Goal: Information Seeking & Learning: Learn about a topic

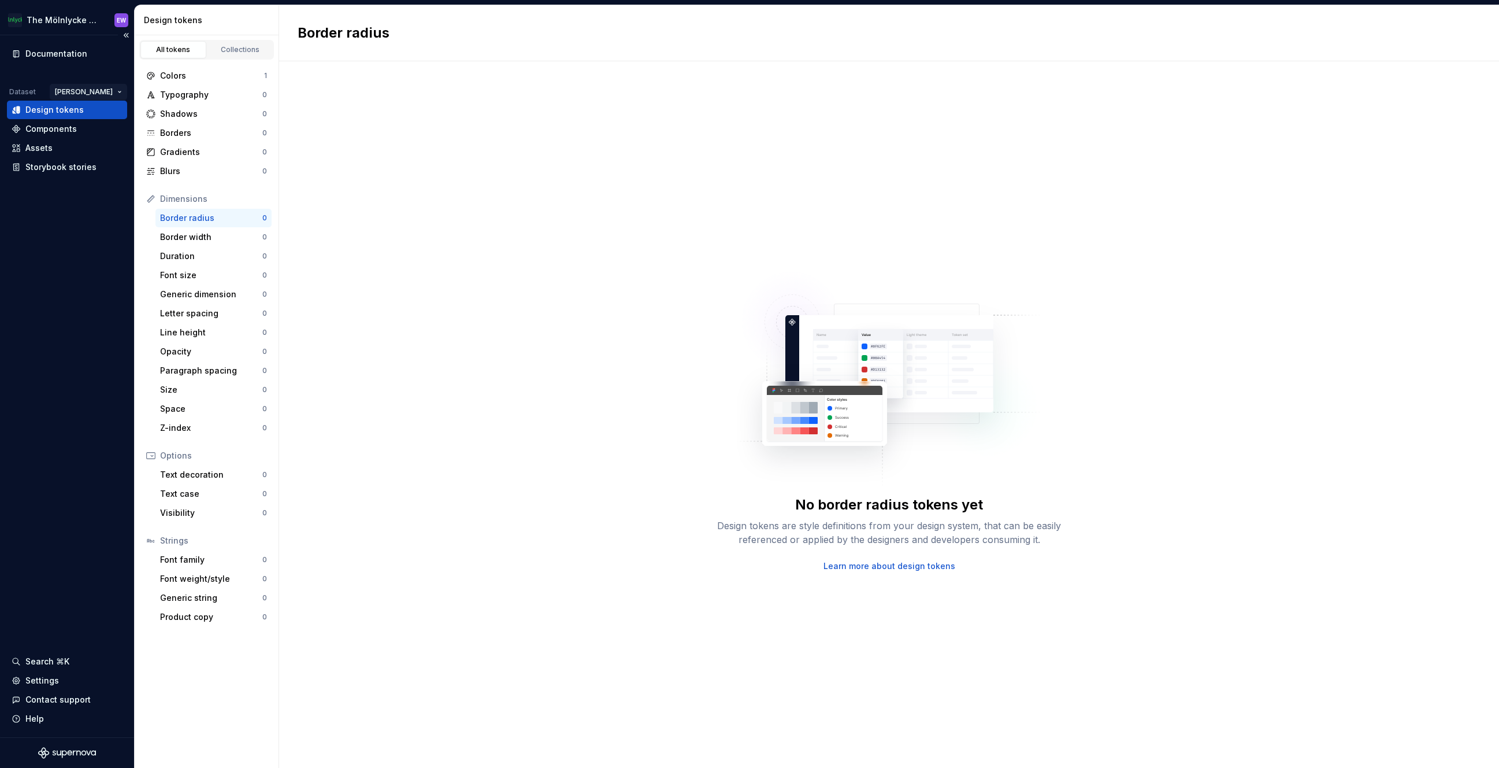
click at [116, 87] on html "The Mölnlycke Experience EW Documentation Dataset Eriks brand Design tokens Com…" at bounding box center [749, 384] width 1499 height 768
click at [115, 131] on div "Mölnlycke Health Care" at bounding box center [137, 133] width 92 height 12
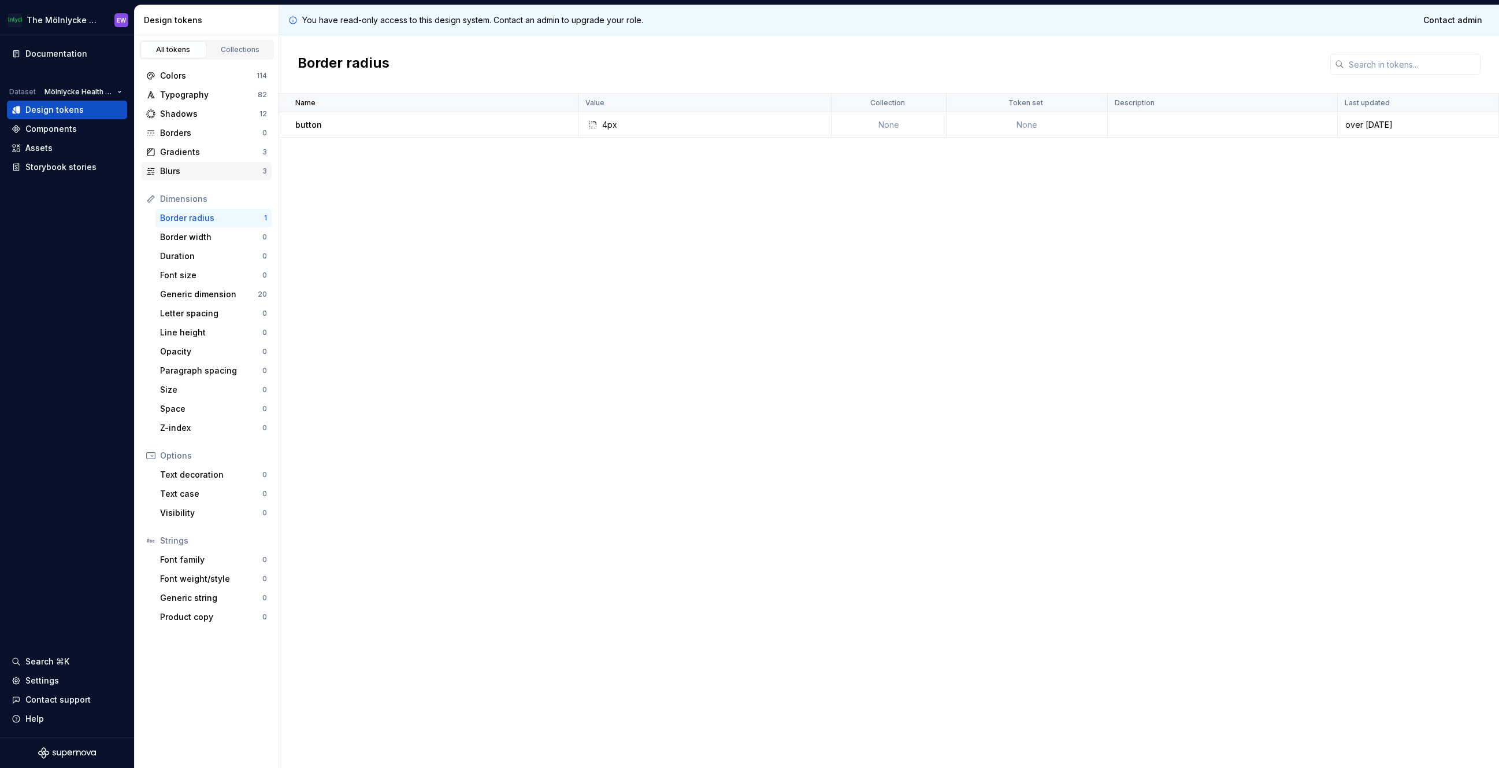
click at [199, 173] on div "Blurs" at bounding box center [211, 171] width 102 height 12
click at [201, 152] on div "Gradients" at bounding box center [211, 152] width 102 height 12
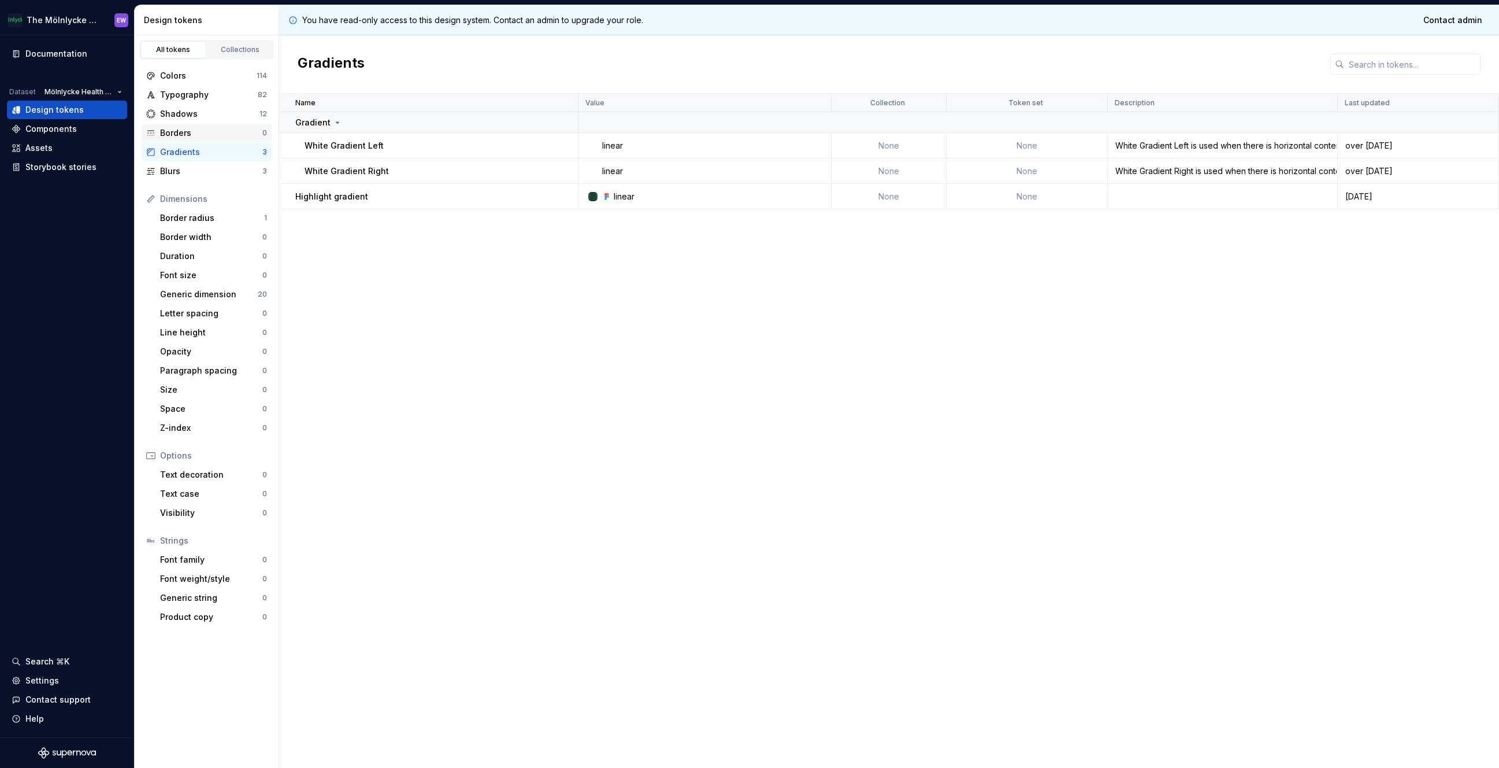
click at [202, 137] on div "Borders" at bounding box center [211, 133] width 102 height 12
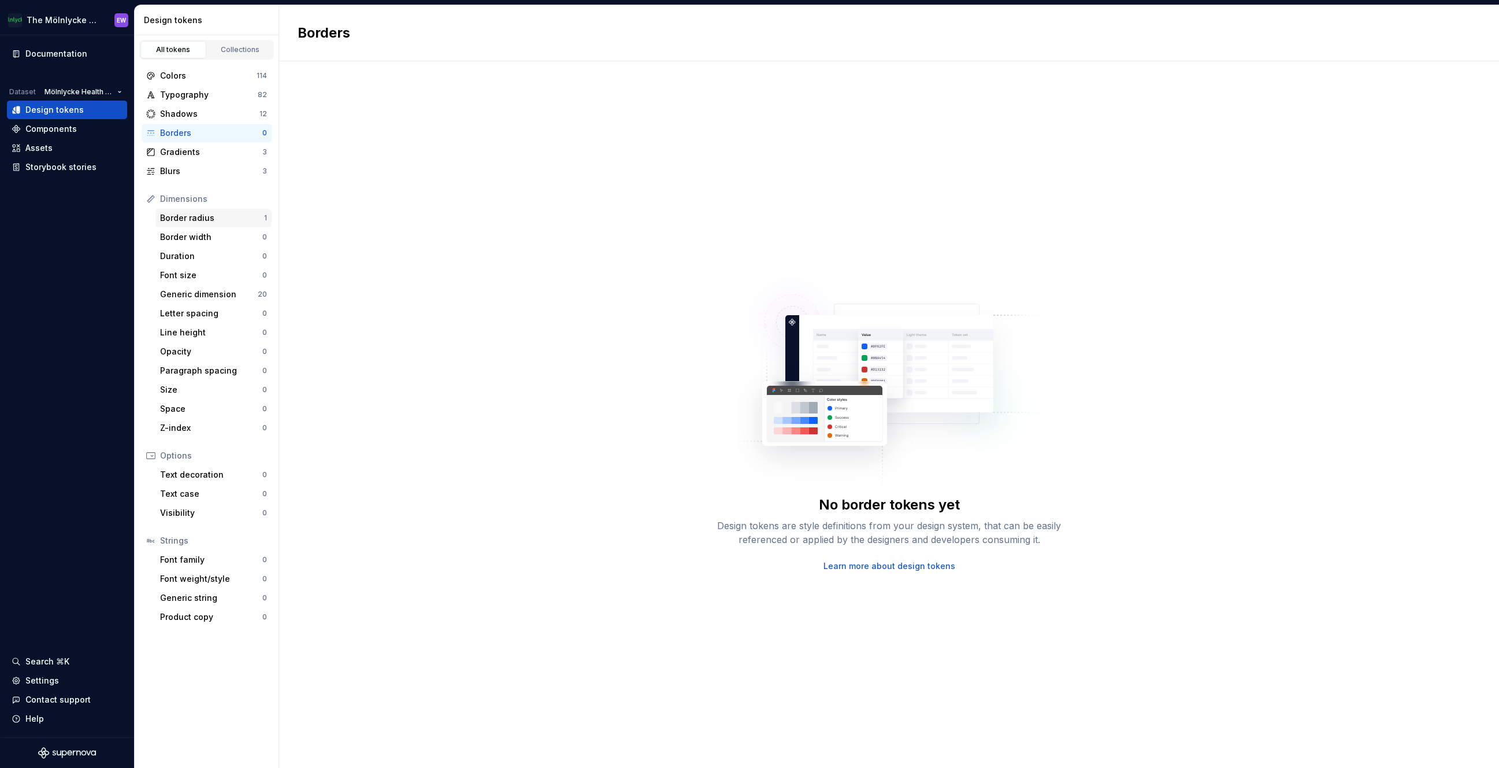
click at [204, 218] on div "Border radius" at bounding box center [212, 218] width 104 height 12
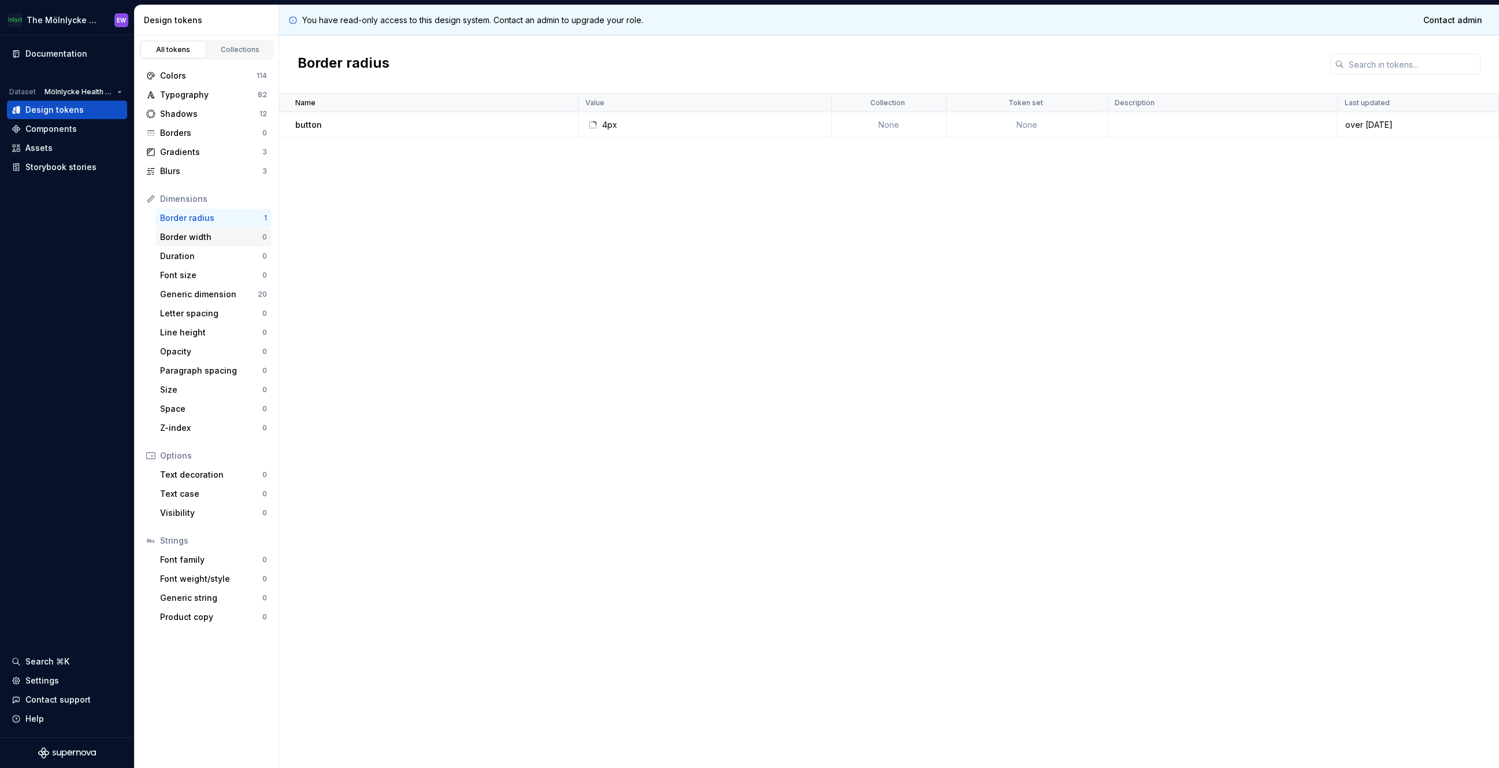
click at [202, 238] on div "Border width" at bounding box center [211, 237] width 102 height 12
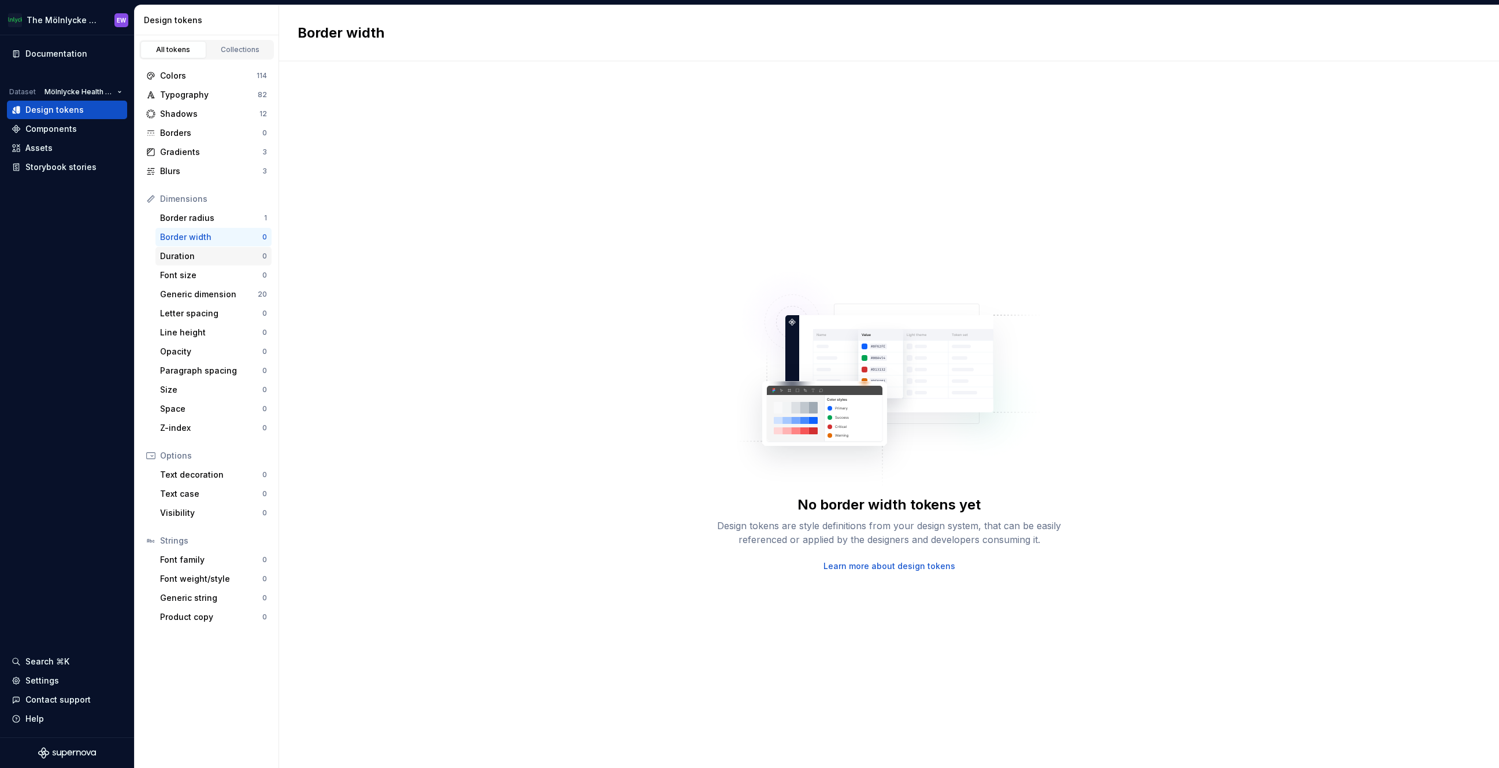
click at [186, 260] on div "Duration" at bounding box center [211, 256] width 102 height 12
click at [183, 276] on div "Font size" at bounding box center [211, 275] width 102 height 12
click at [181, 295] on div "Generic dimension" at bounding box center [209, 294] width 98 height 12
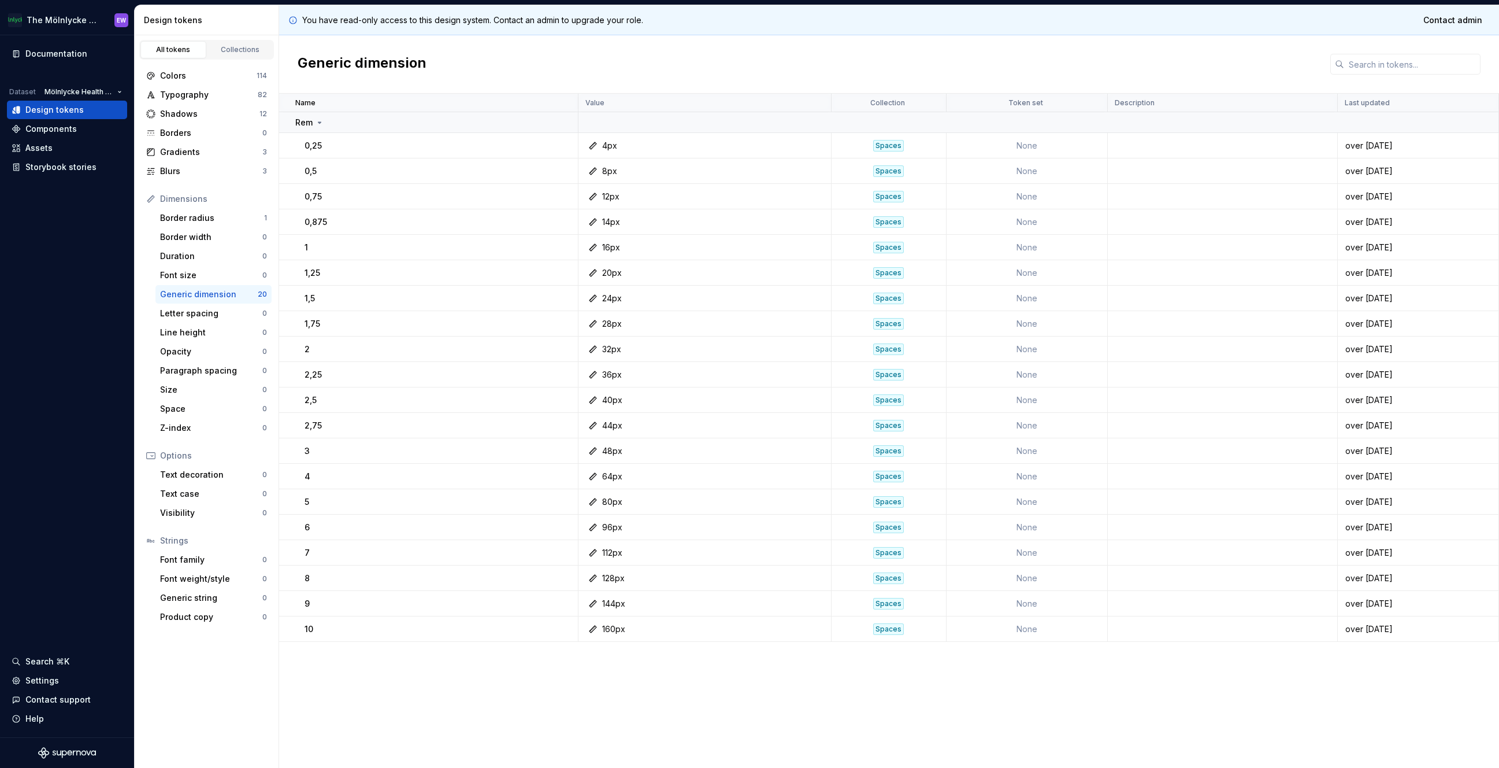
click at [891, 148] on div "Spaces" at bounding box center [888, 146] width 31 height 12
click at [238, 50] on div "Collections" at bounding box center [241, 49] width 58 height 9
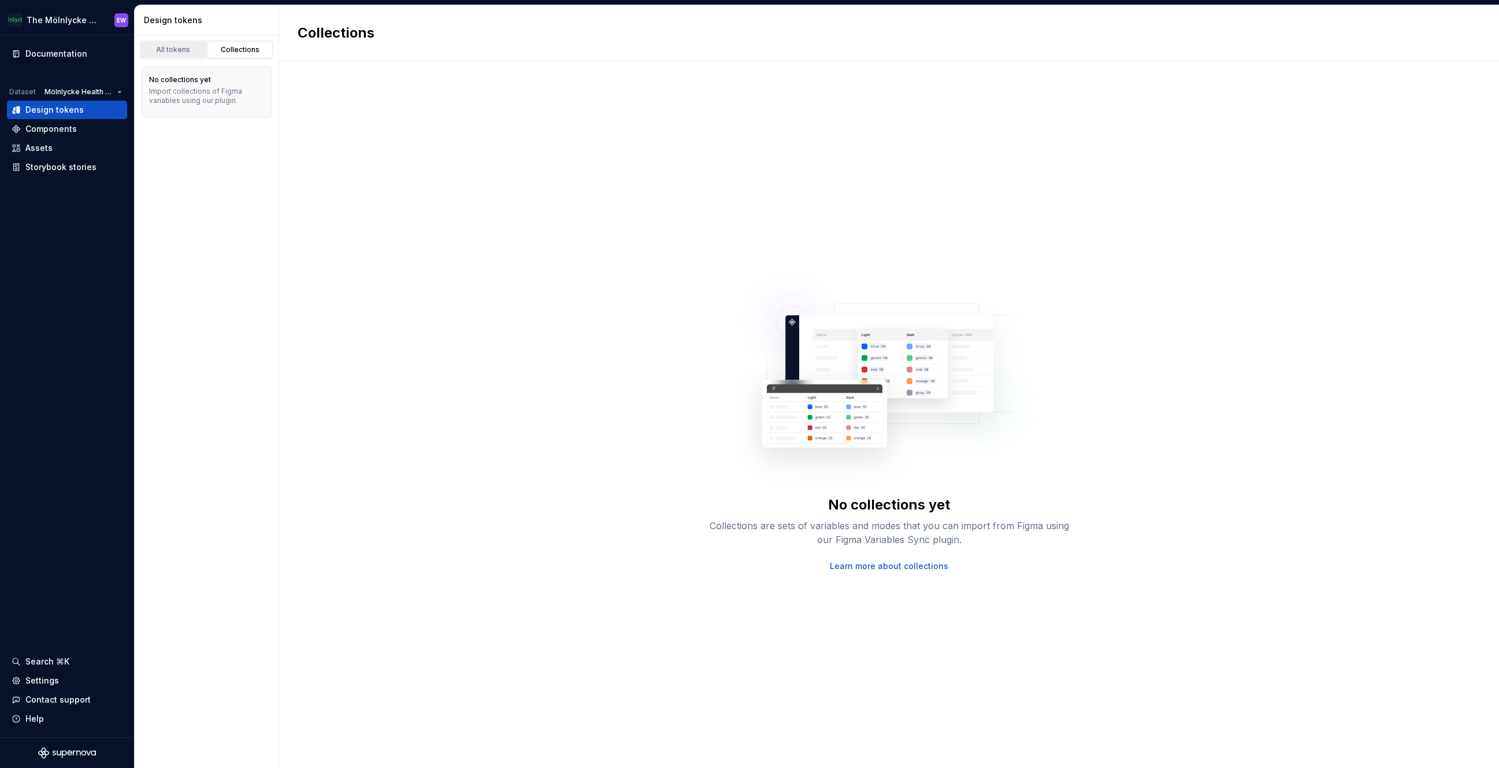
click at [176, 52] on div "All tokens" at bounding box center [173, 49] width 58 height 9
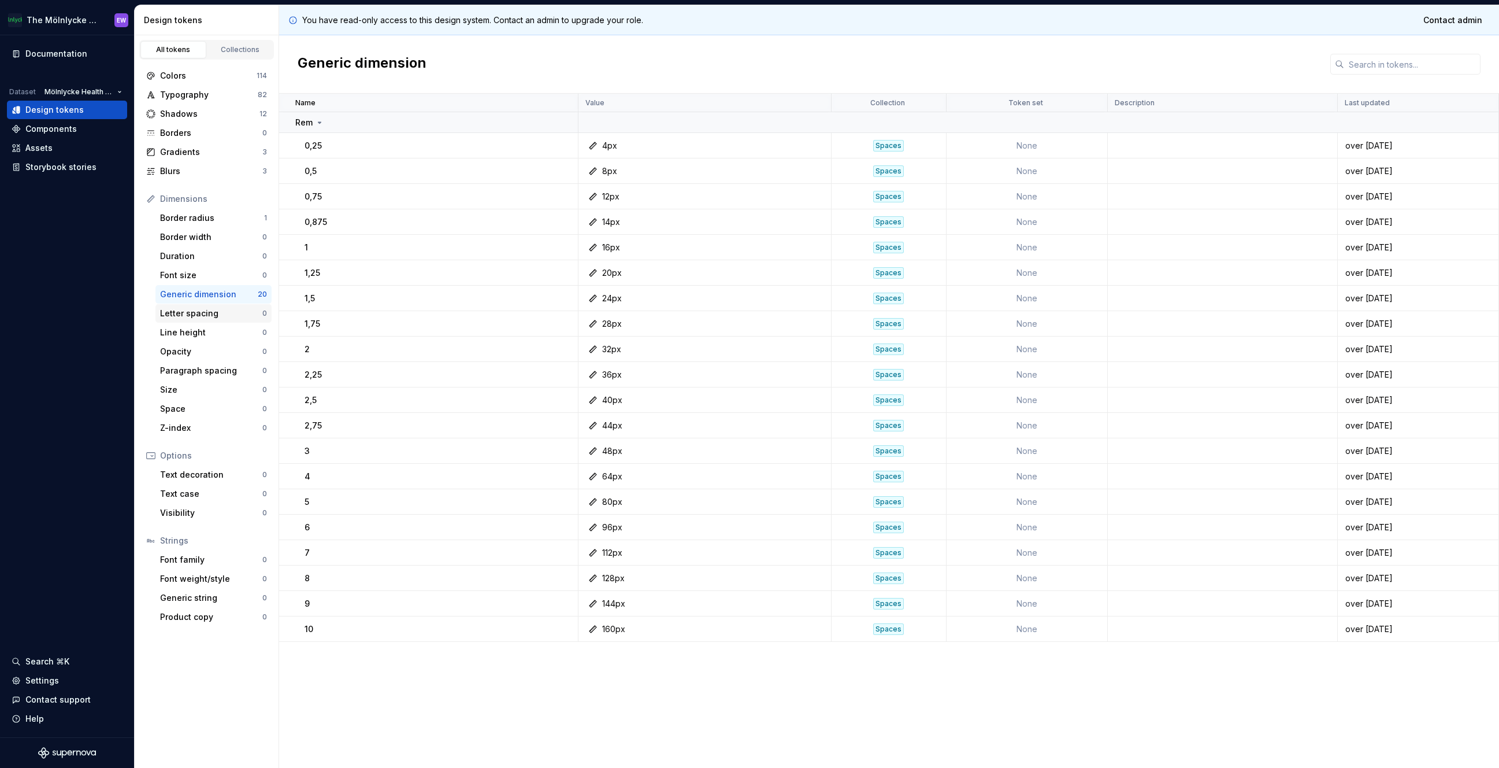
click at [197, 314] on div "Letter spacing" at bounding box center [211, 313] width 102 height 12
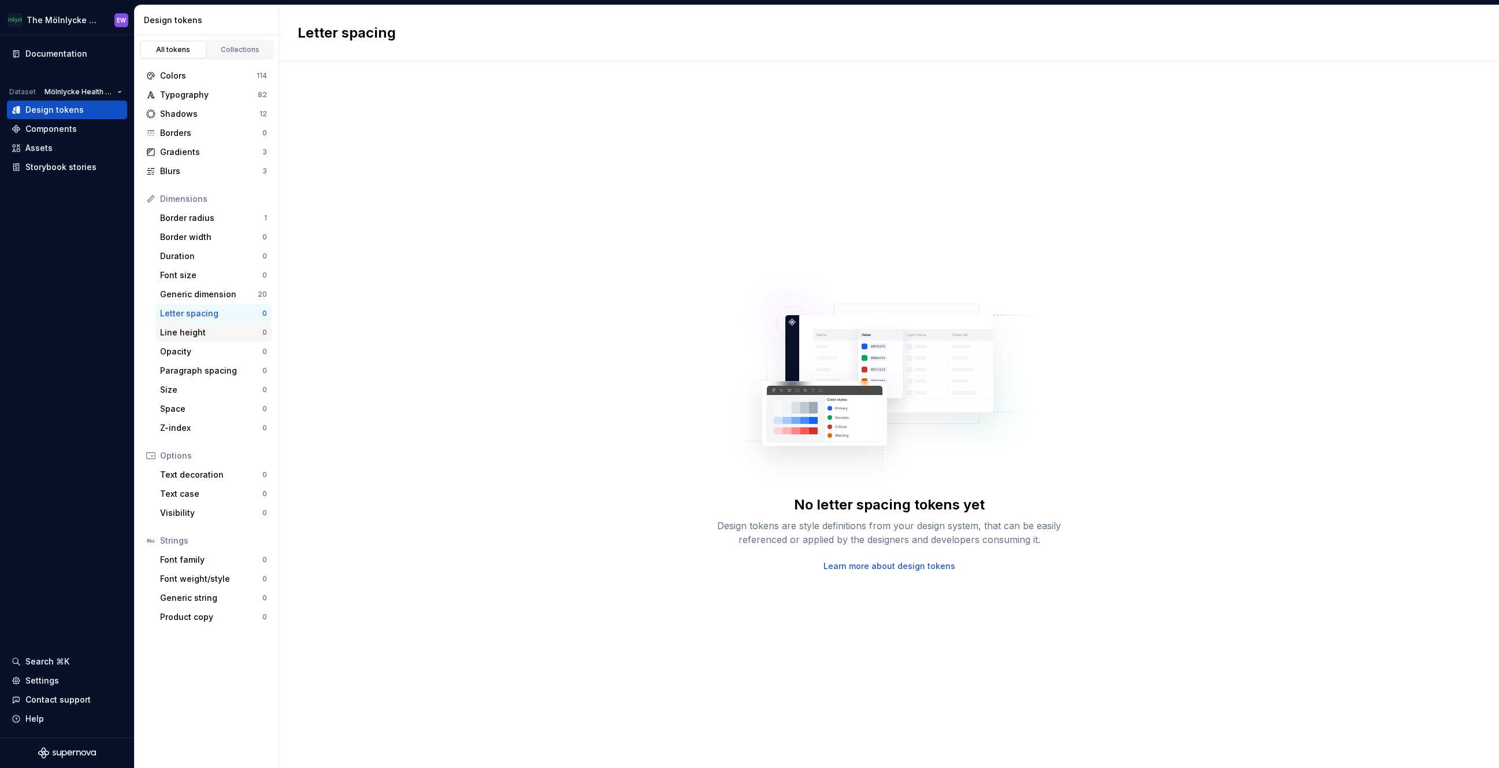
click at [190, 339] on div "Line height 0" at bounding box center [213, 332] width 116 height 18
click at [182, 354] on div "Opacity" at bounding box center [211, 352] width 102 height 12
click at [192, 116] on div "Shadows" at bounding box center [209, 114] width 99 height 12
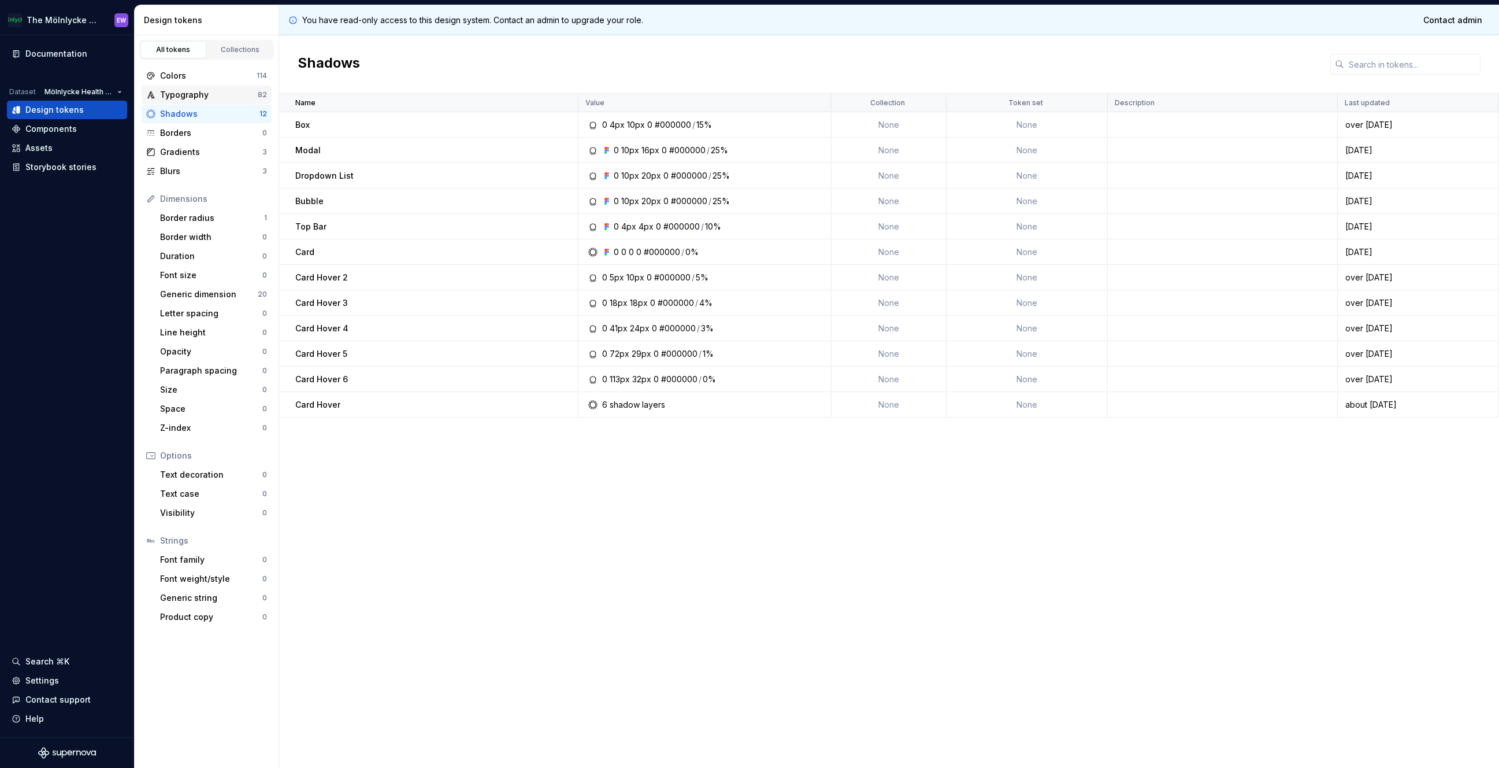
click at [182, 96] on div "Typography" at bounding box center [209, 95] width 98 height 12
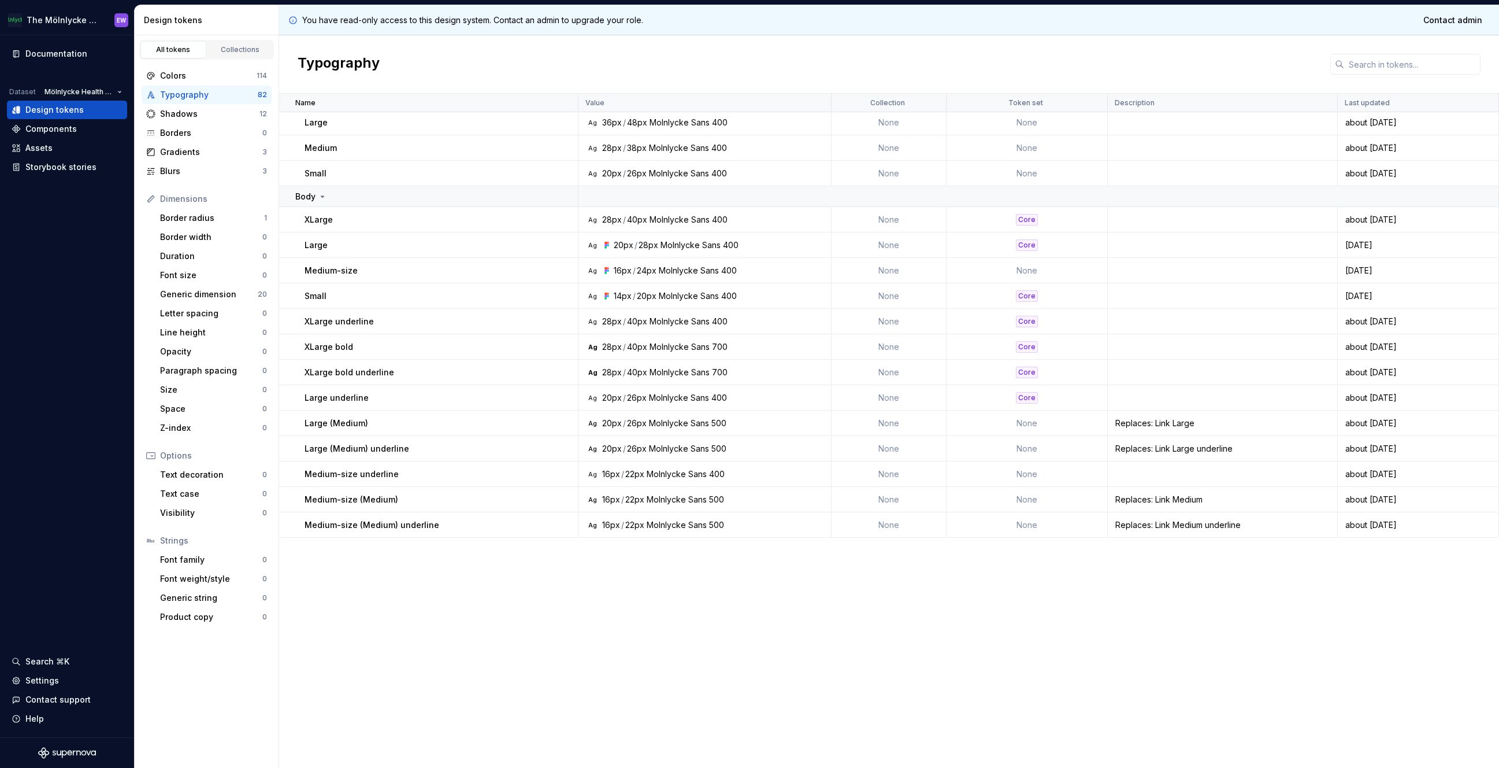
scroll to position [1596, 0]
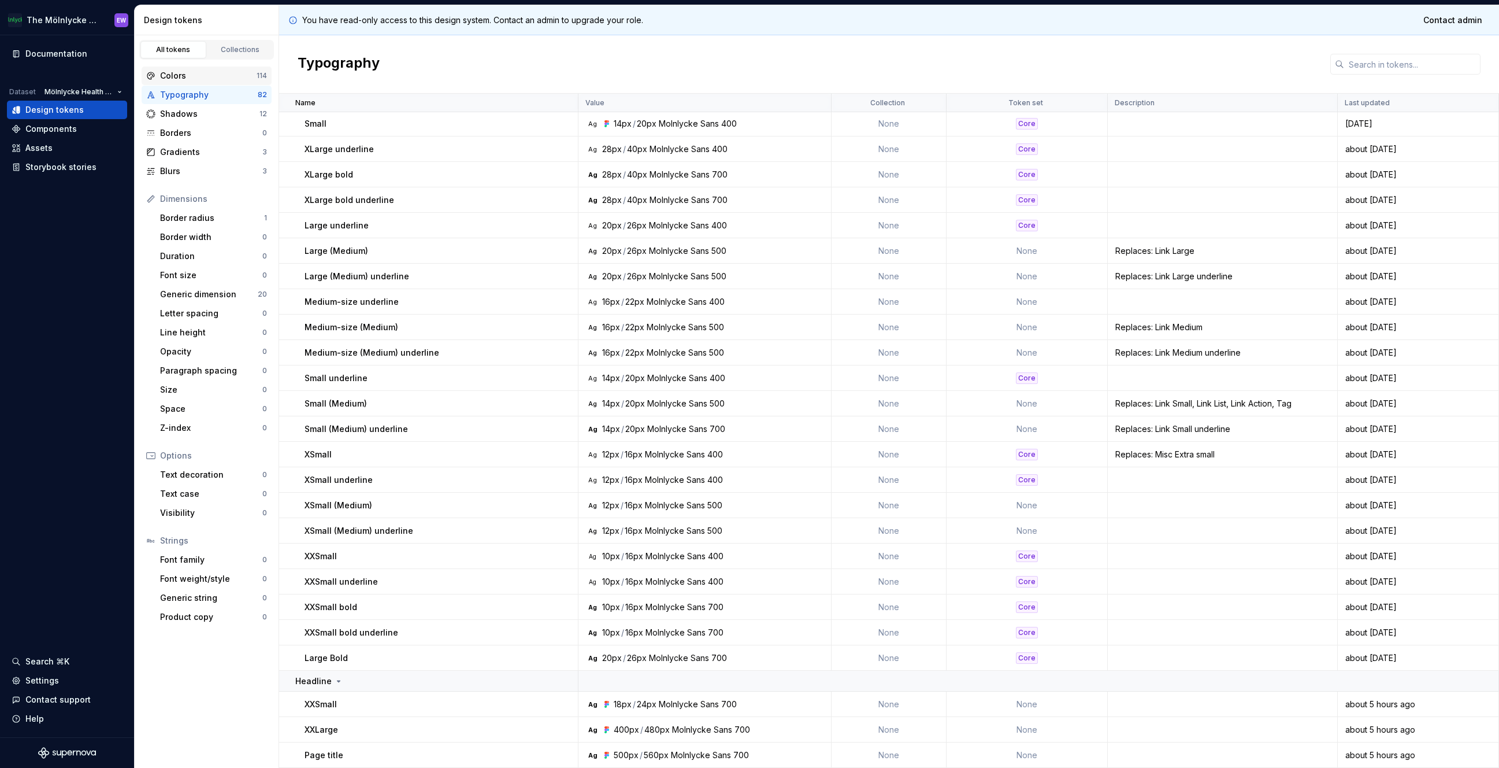
click at [231, 76] on div "Colors" at bounding box center [208, 76] width 97 height 12
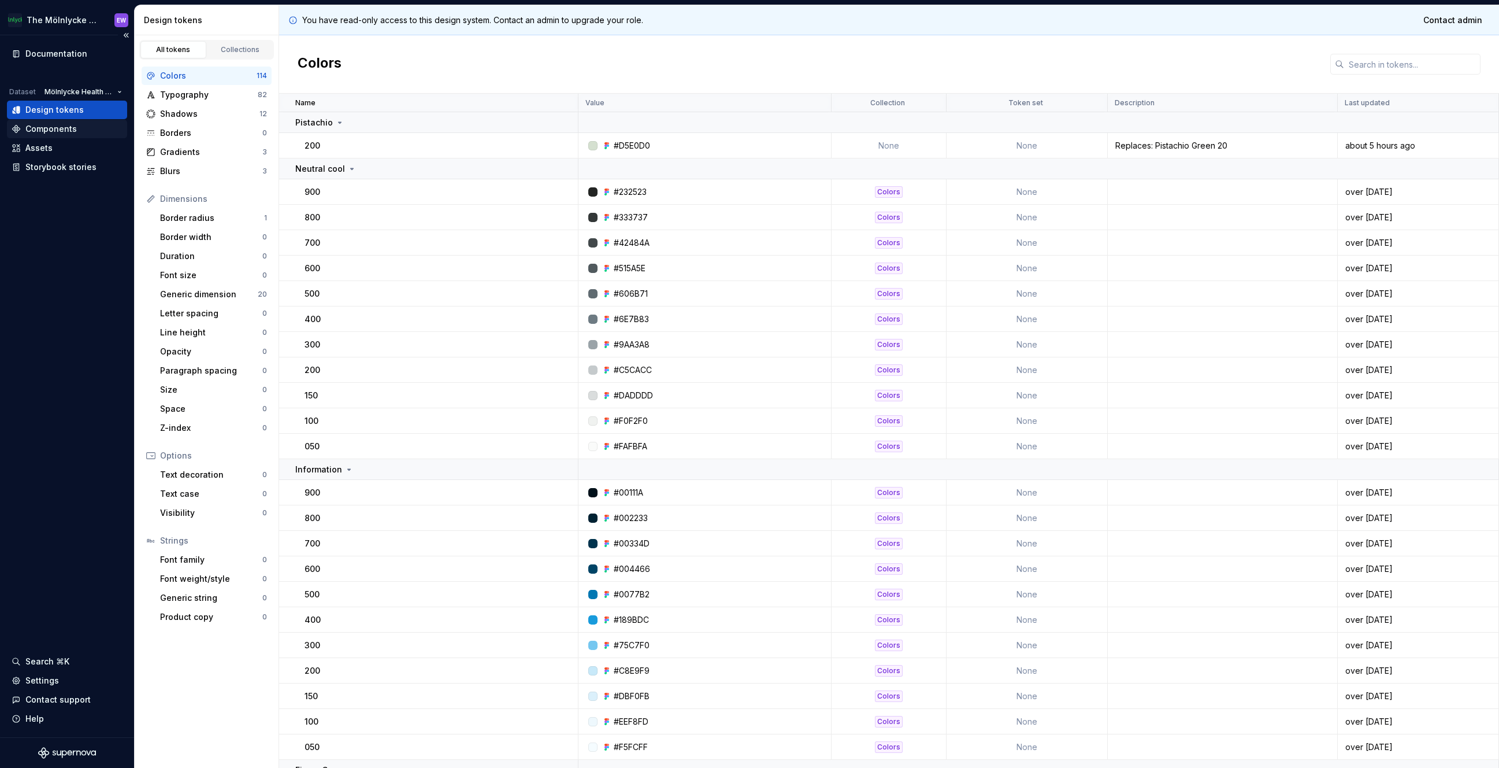
click at [78, 128] on div "Components" at bounding box center [67, 129] width 111 height 12
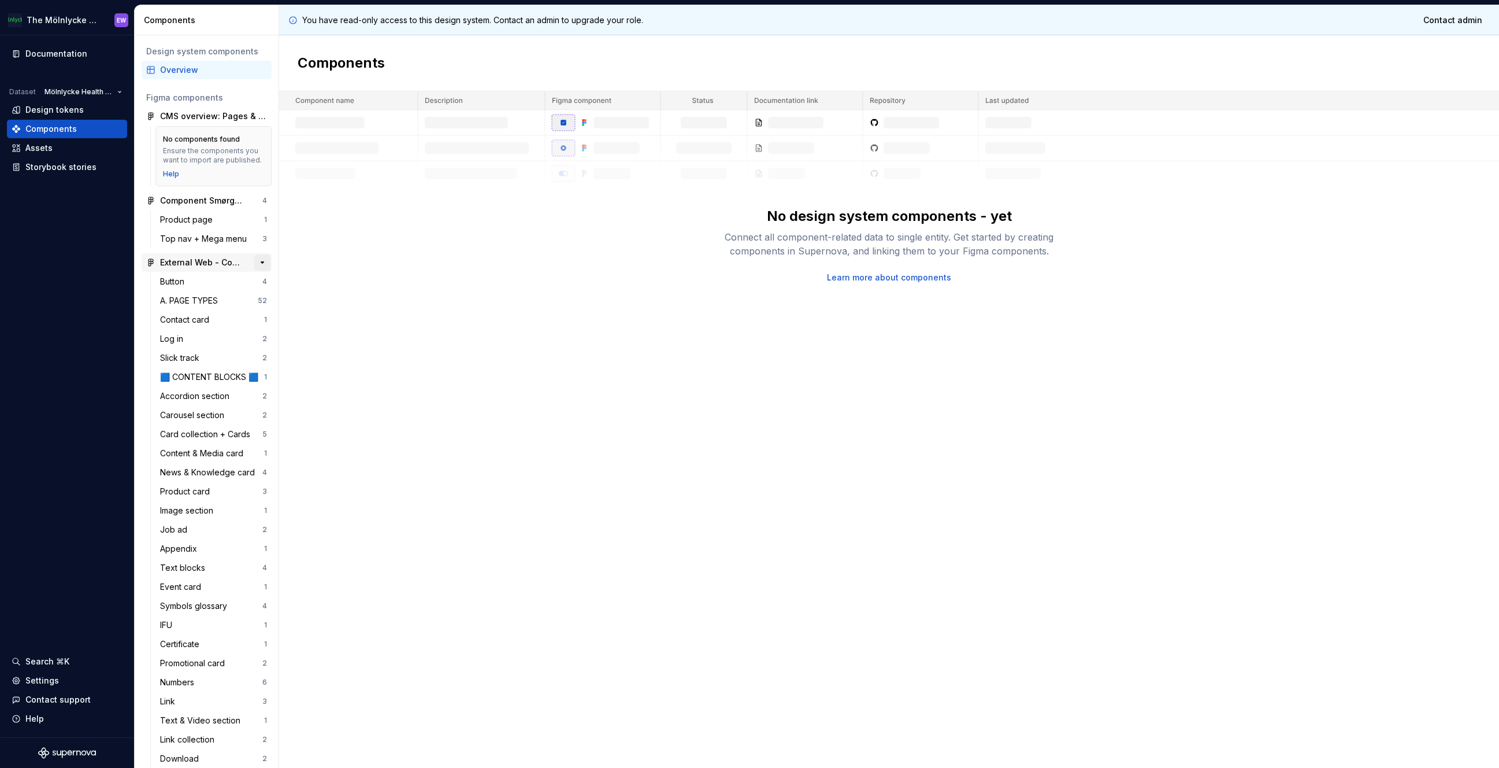
click at [254, 270] on button "button" at bounding box center [262, 262] width 16 height 16
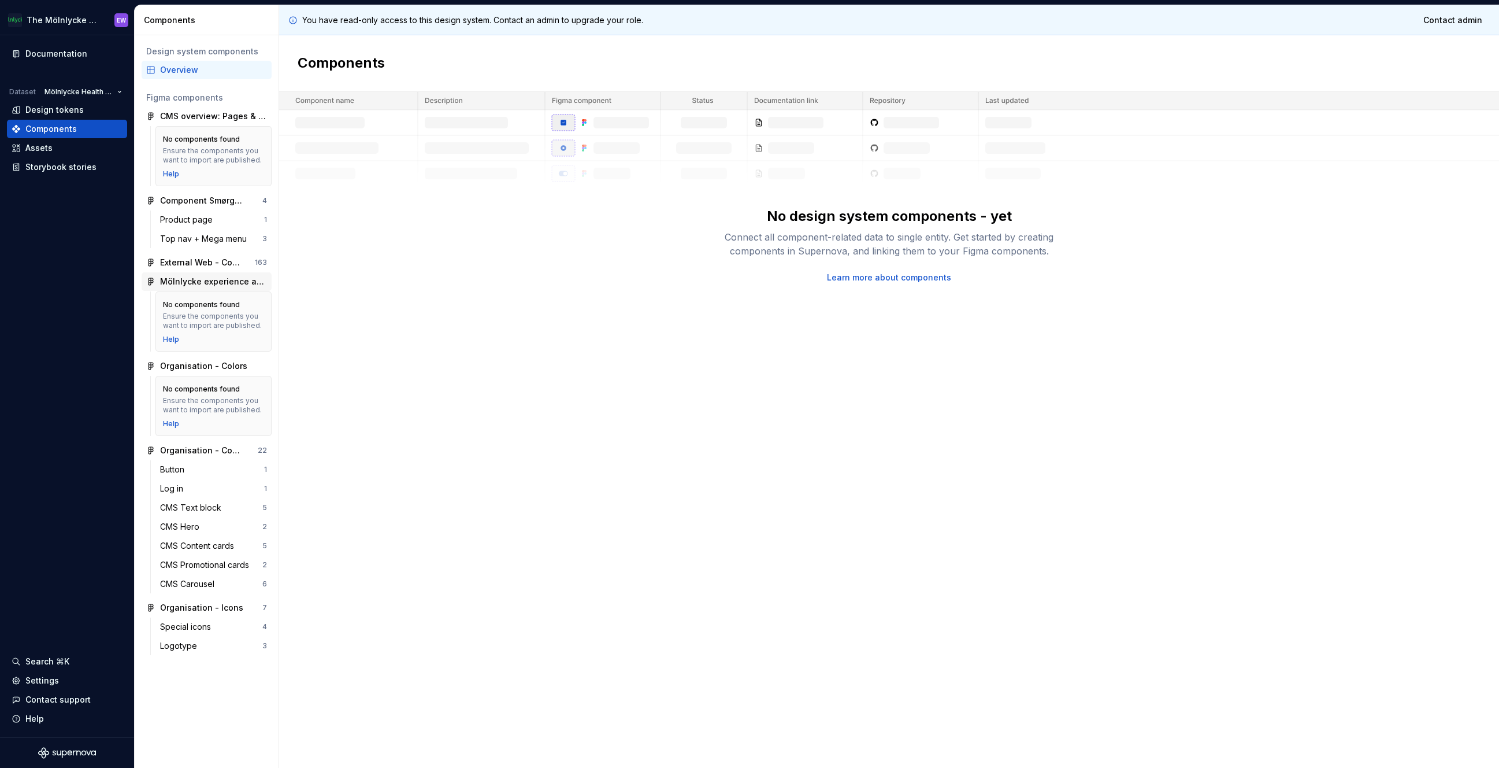
click at [219, 286] on div "Mölnlycke experience assets" at bounding box center [213, 282] width 107 height 12
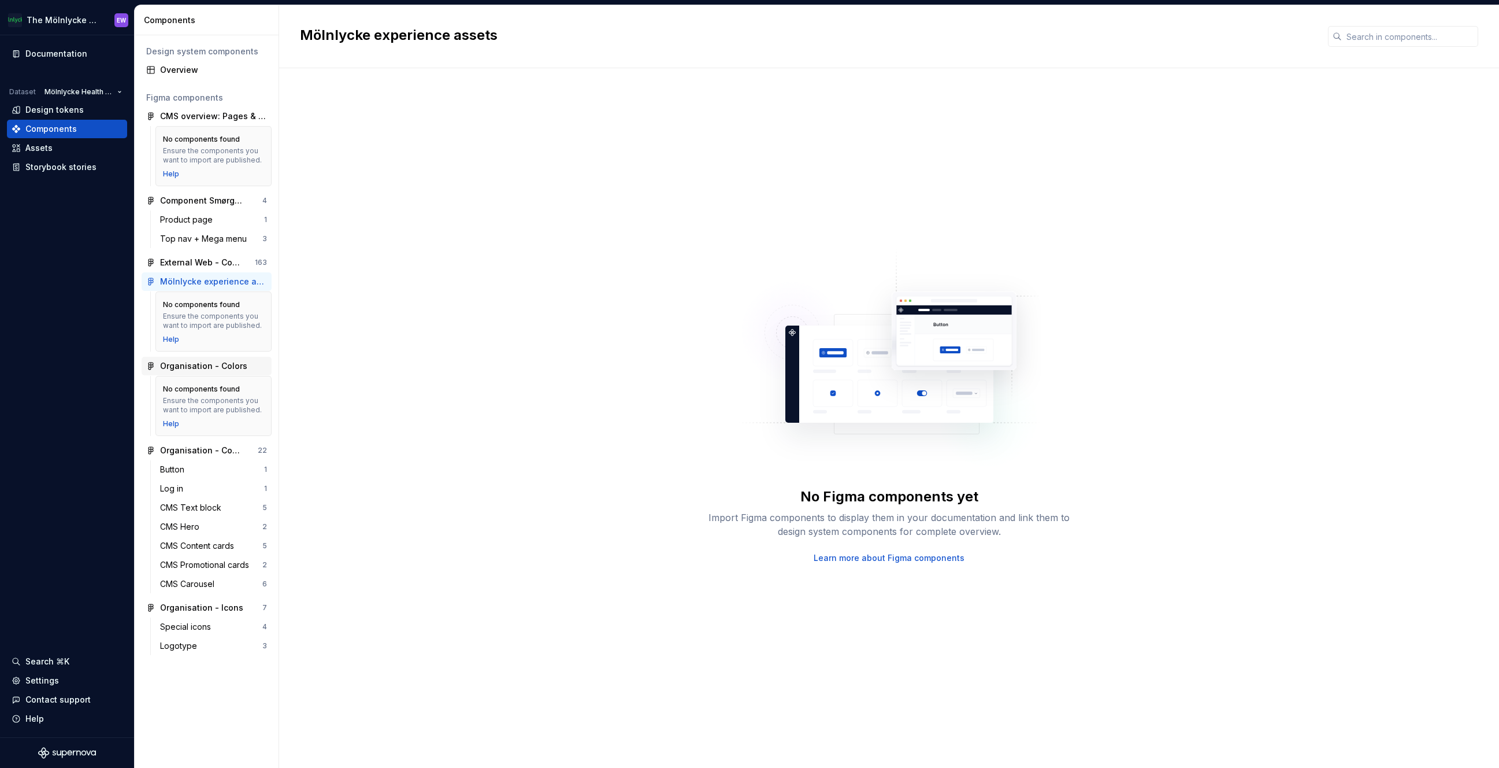
click at [204, 372] on div "Organisation - Colors" at bounding box center [207, 366] width 130 height 18
click at [206, 451] on div "Organisation - Components" at bounding box center [203, 450] width 86 height 12
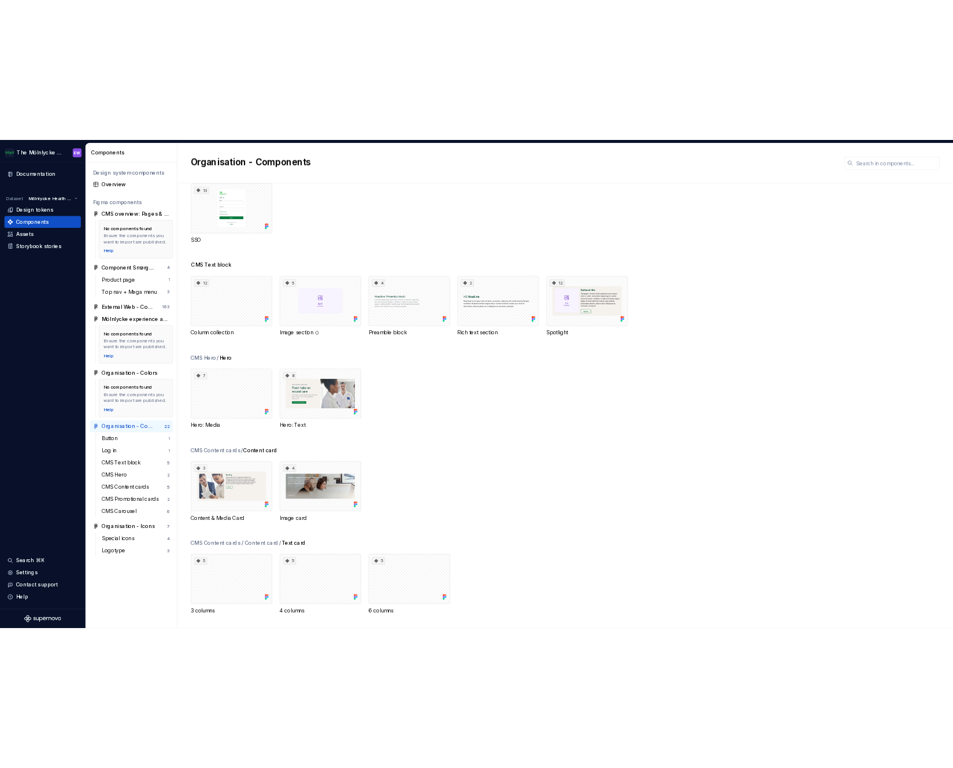
scroll to position [127, 0]
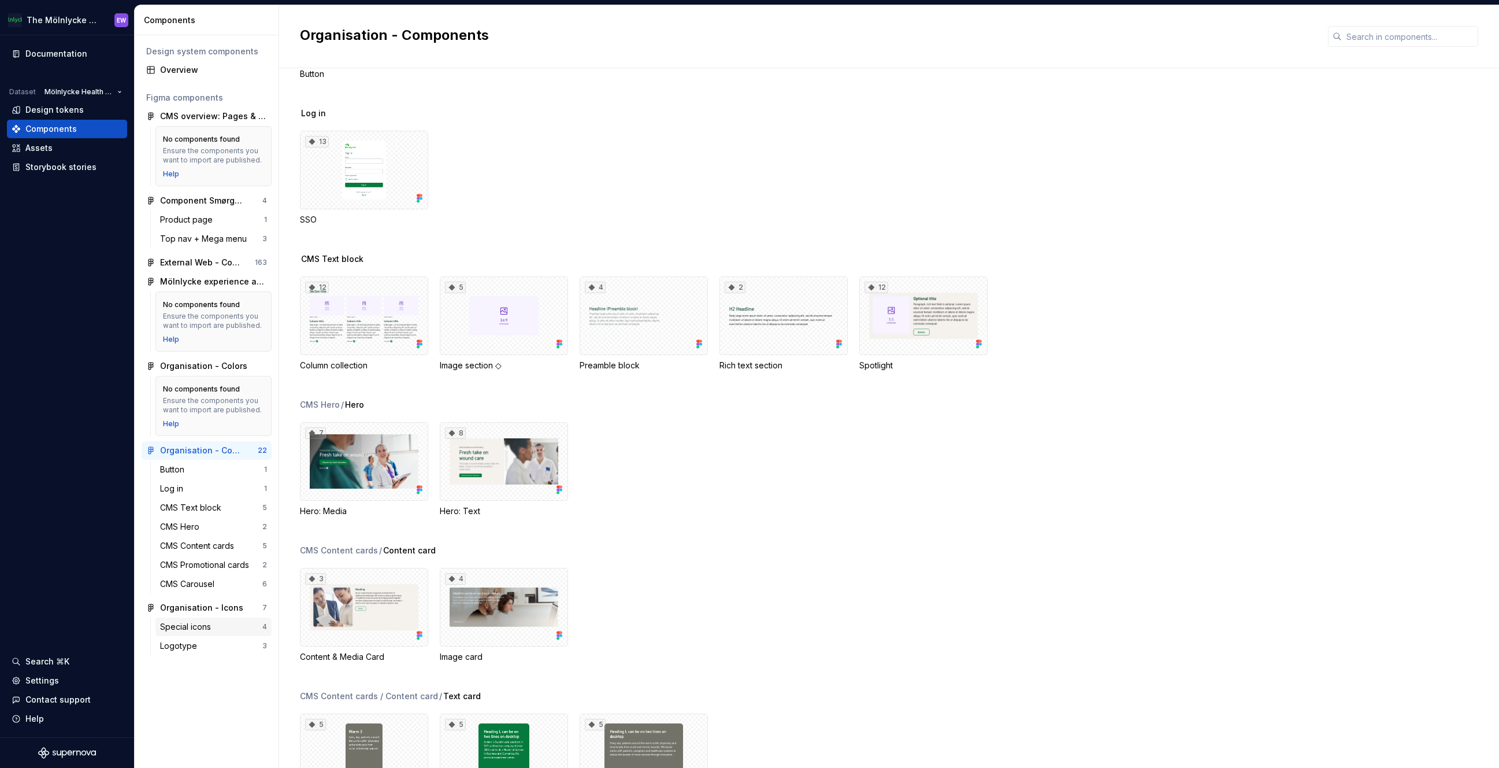
click at [199, 629] on div "Special icons" at bounding box center [187, 627] width 55 height 12
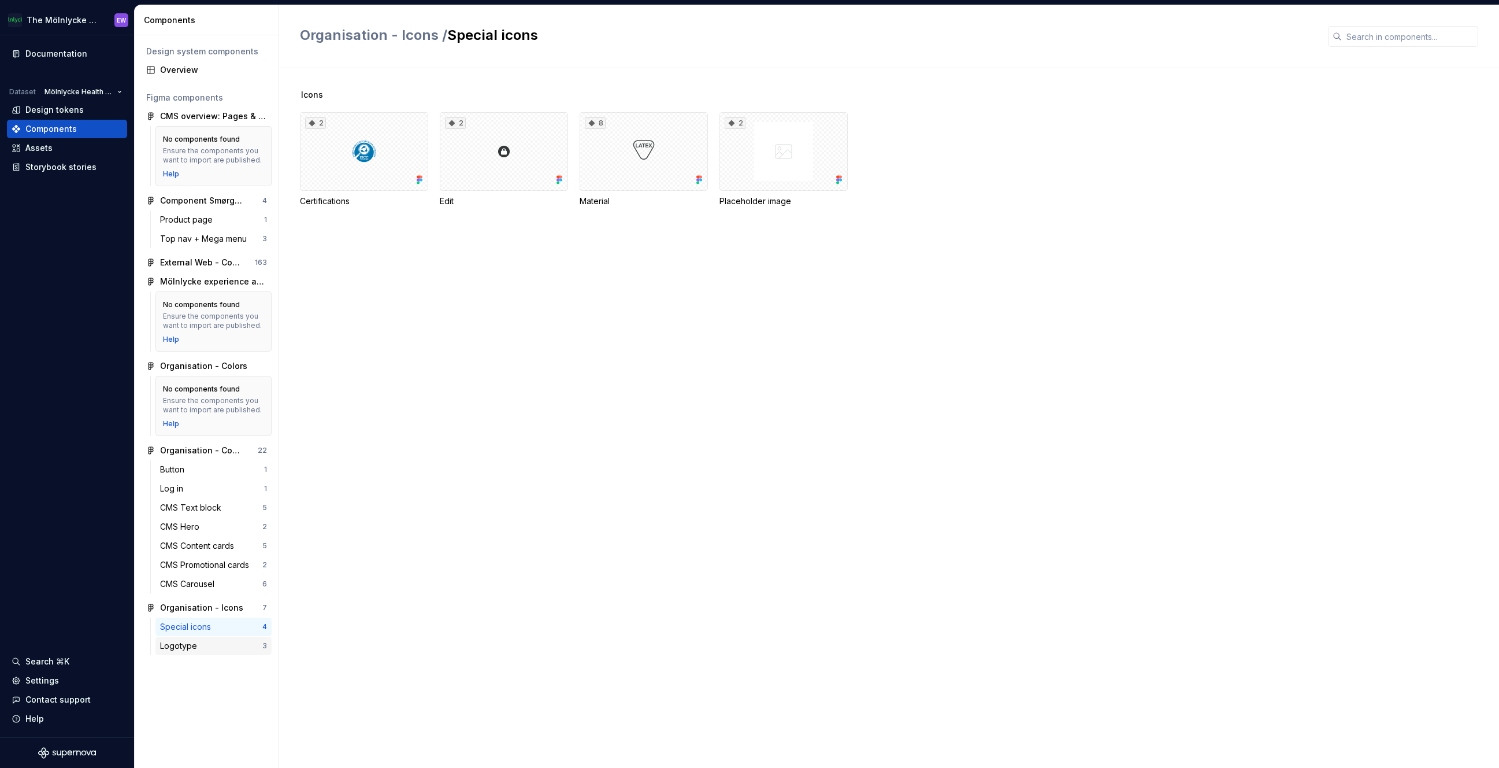
click at [195, 650] on div "Logotype" at bounding box center [181, 646] width 42 height 12
click at [202, 363] on div "Organisation - Colors" at bounding box center [203, 366] width 87 height 12
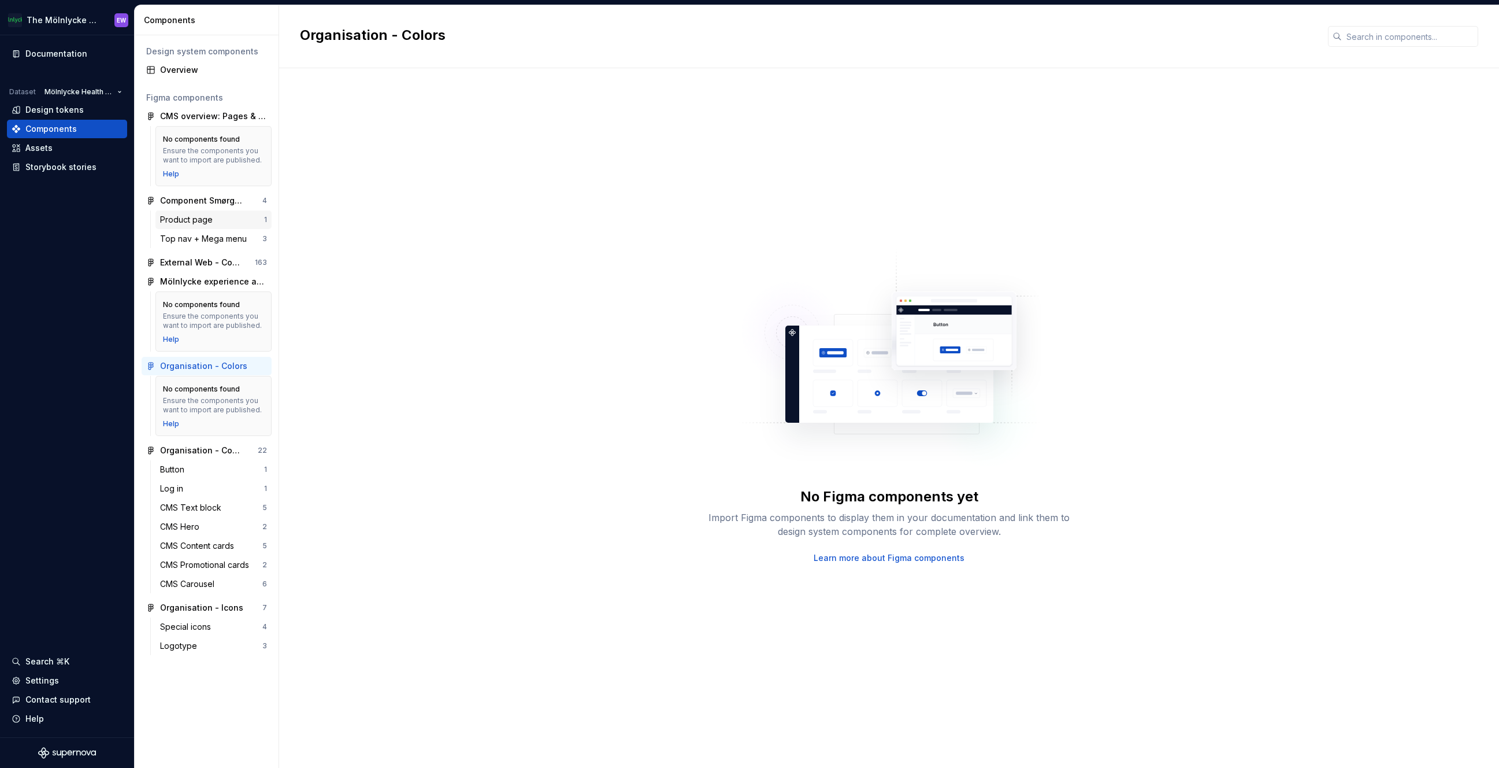
click at [184, 223] on div "Product page" at bounding box center [188, 220] width 57 height 12
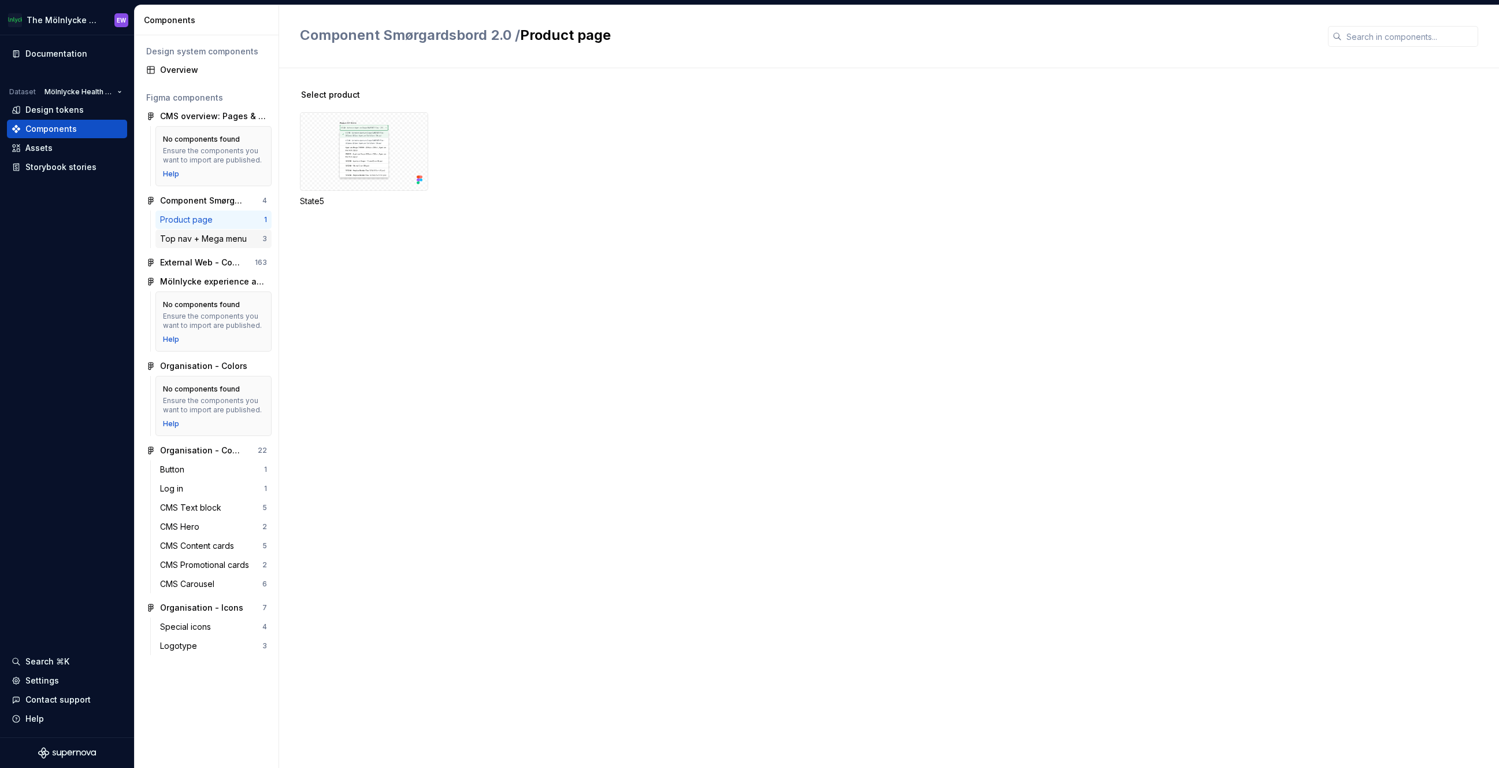
click at [186, 238] on div "Top nav + Mega menu" at bounding box center [205, 239] width 91 height 12
click at [60, 151] on div "Assets" at bounding box center [67, 148] width 111 height 12
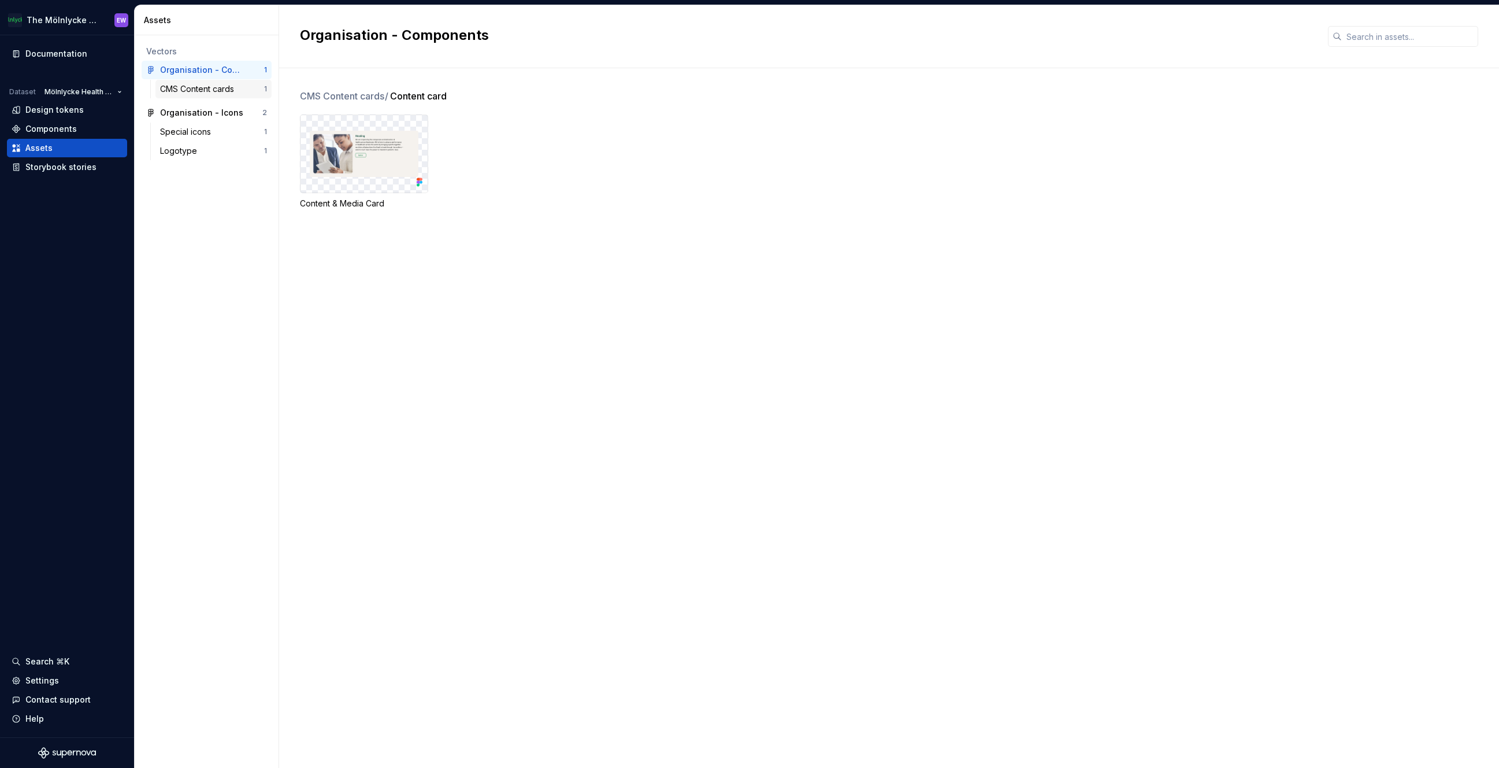
click at [201, 90] on div "CMS Content cards" at bounding box center [199, 89] width 79 height 12
click at [200, 115] on div "Organisation - Icons" at bounding box center [201, 113] width 83 height 12
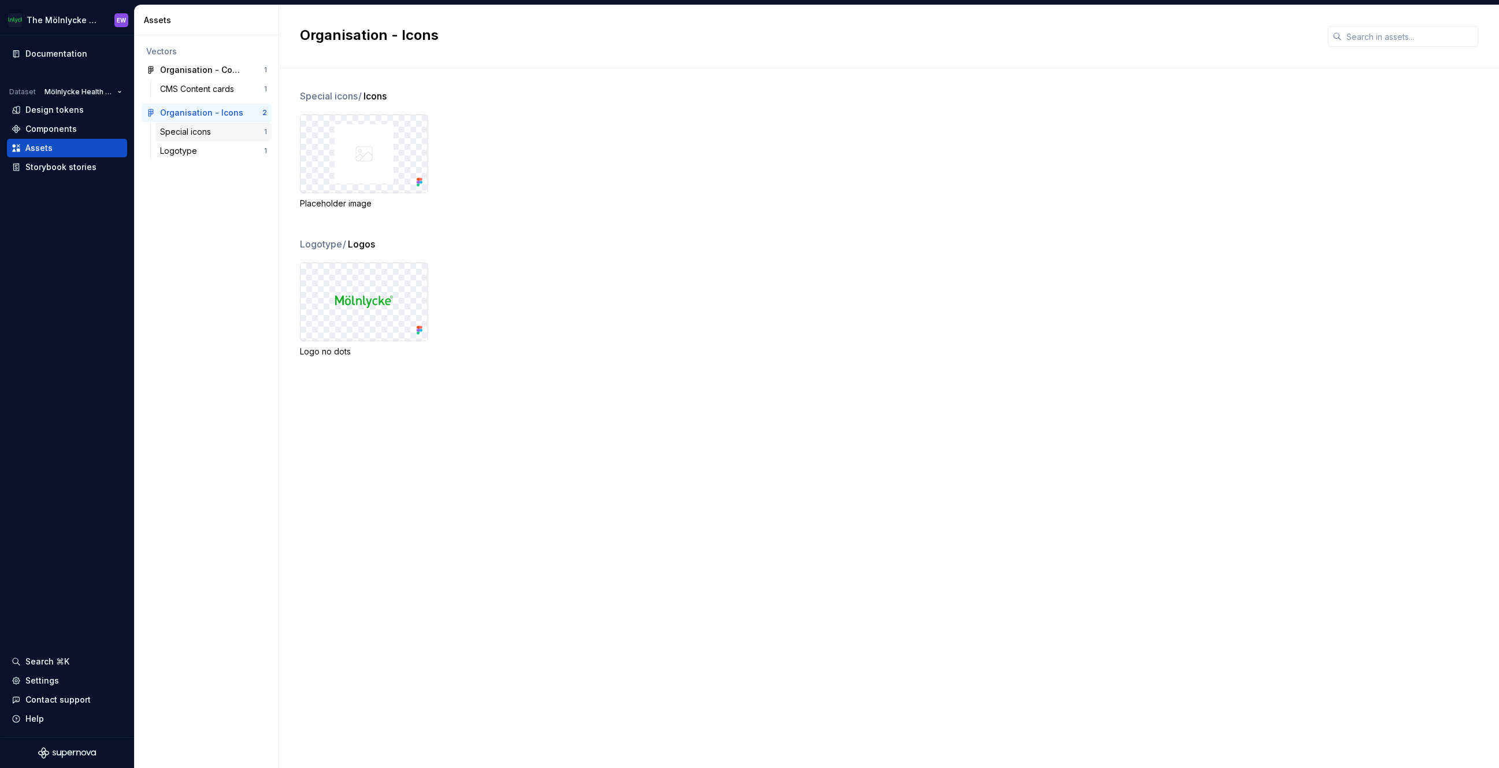
click at [194, 132] on div "Special icons" at bounding box center [187, 132] width 55 height 12
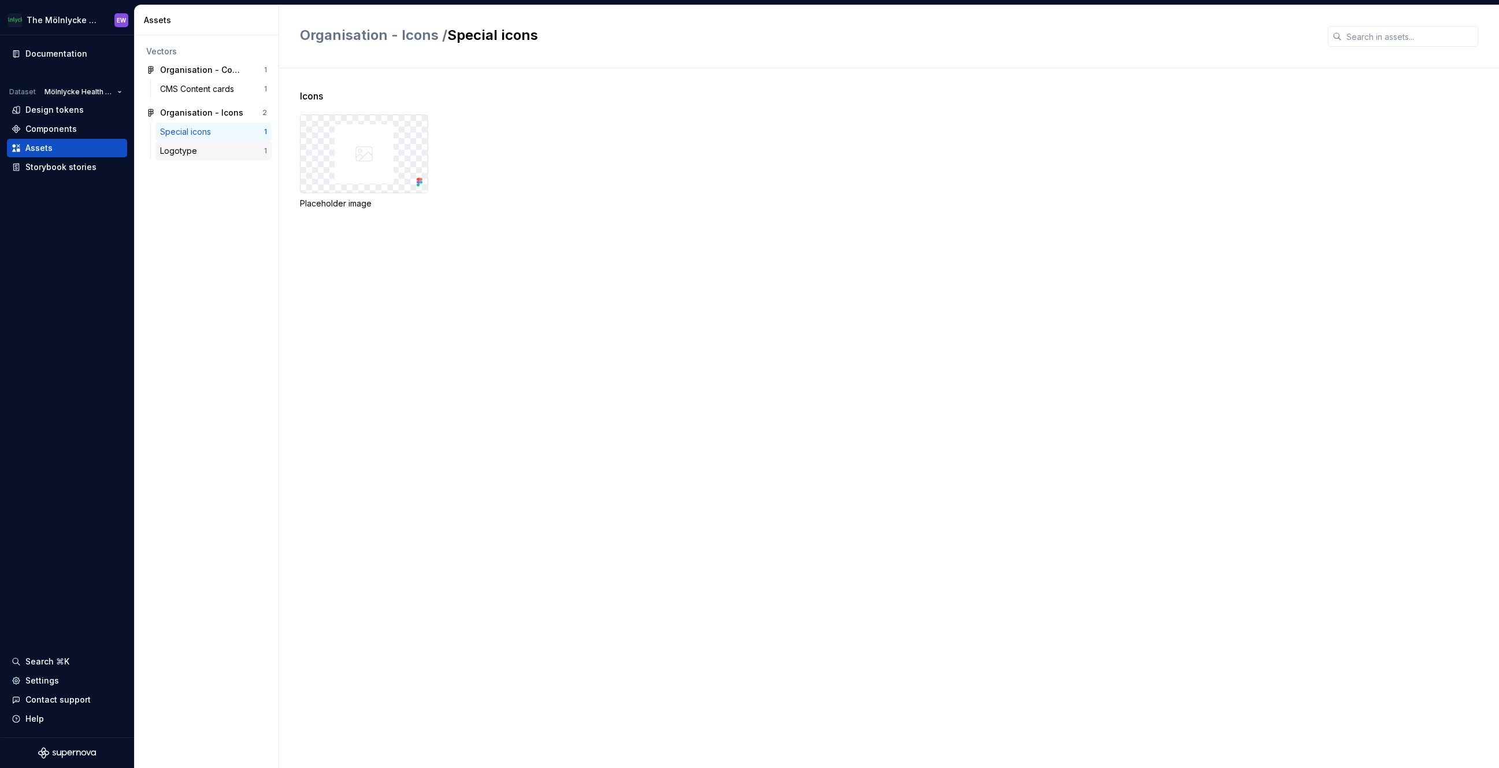
click at [186, 147] on div "Logotype" at bounding box center [181, 151] width 42 height 12
click at [73, 134] on div "Components" at bounding box center [50, 129] width 51 height 12
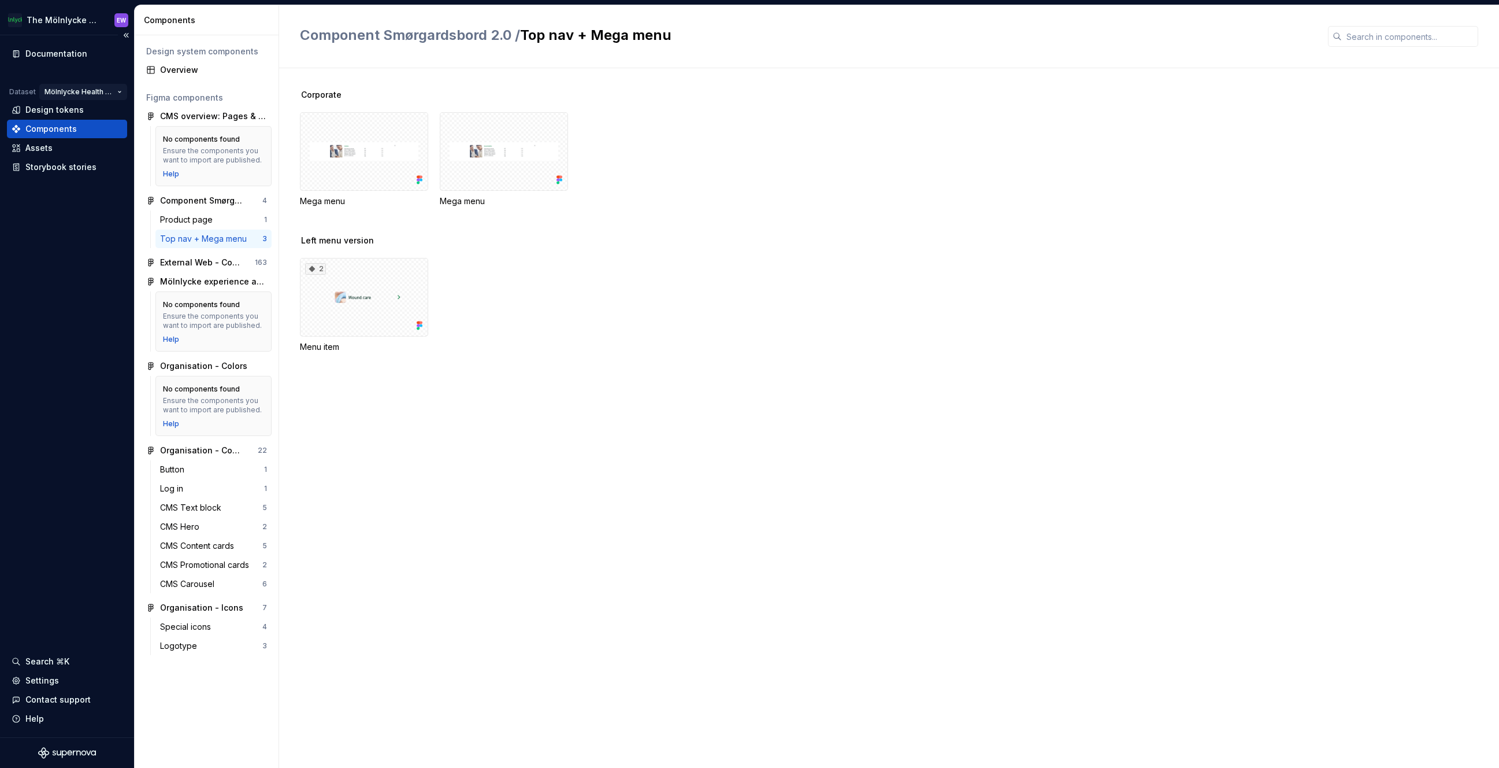
click at [94, 86] on html "The Mölnlycke Experience EW Documentation Dataset Mölnlycke Health Care Design …" at bounding box center [749, 384] width 1499 height 768
click at [76, 112] on div "Design tokens" at bounding box center [54, 110] width 58 height 12
